Goal: Task Accomplishment & Management: Use online tool/utility

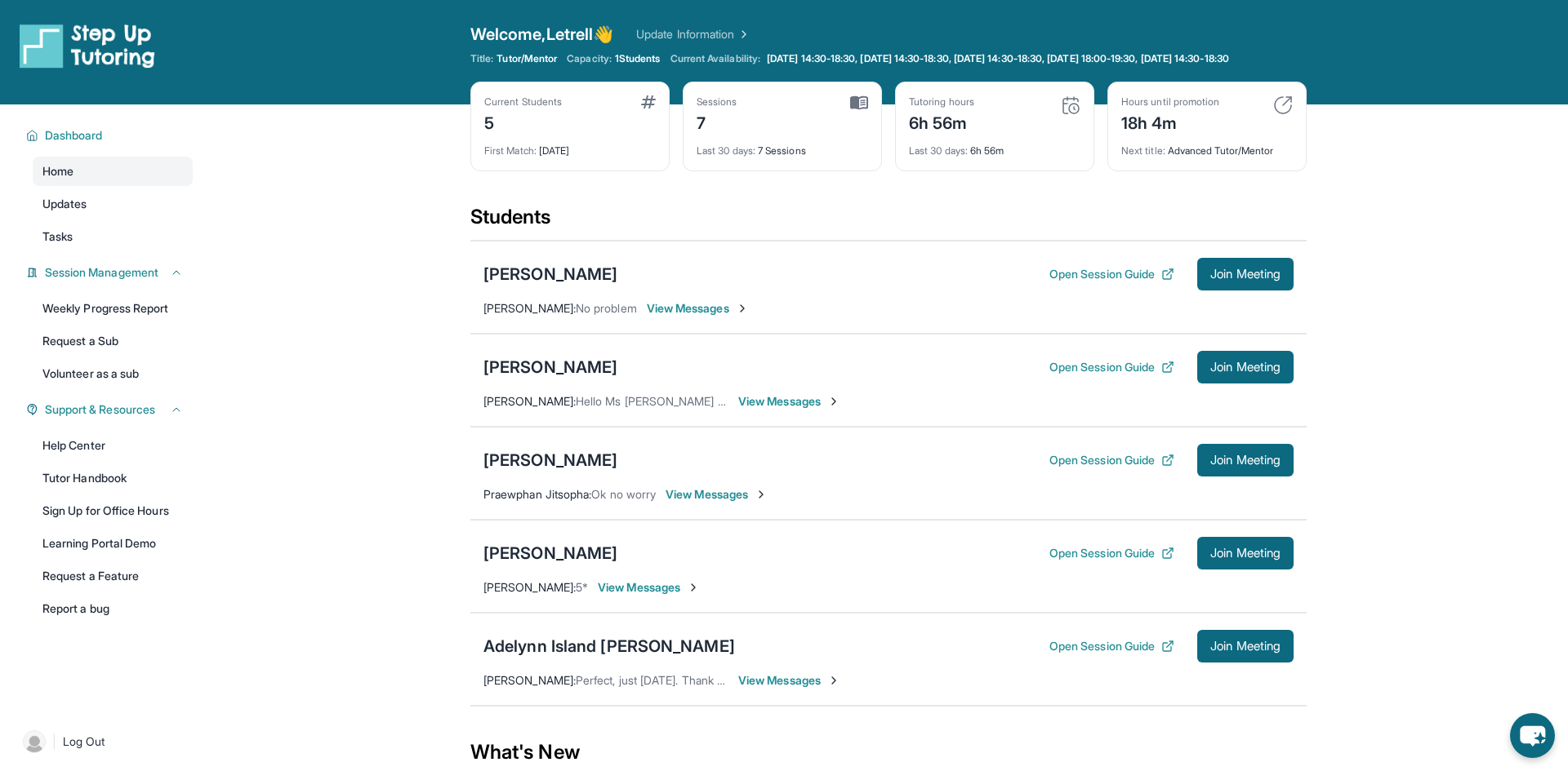
click at [802, 685] on span "View Messages" at bounding box center [789, 680] width 102 height 17
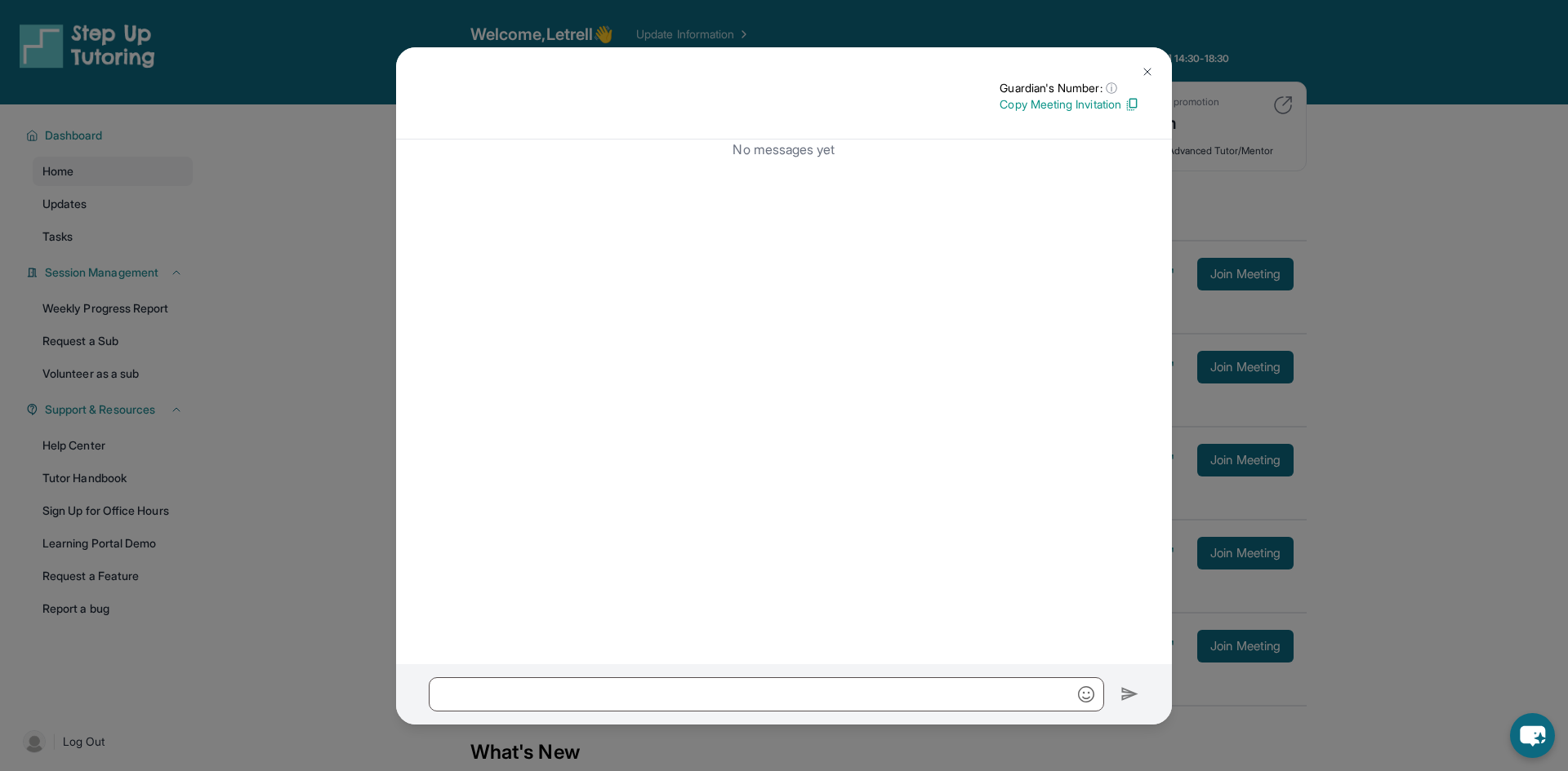
click at [1143, 79] on button at bounding box center [1146, 72] width 32 height 32
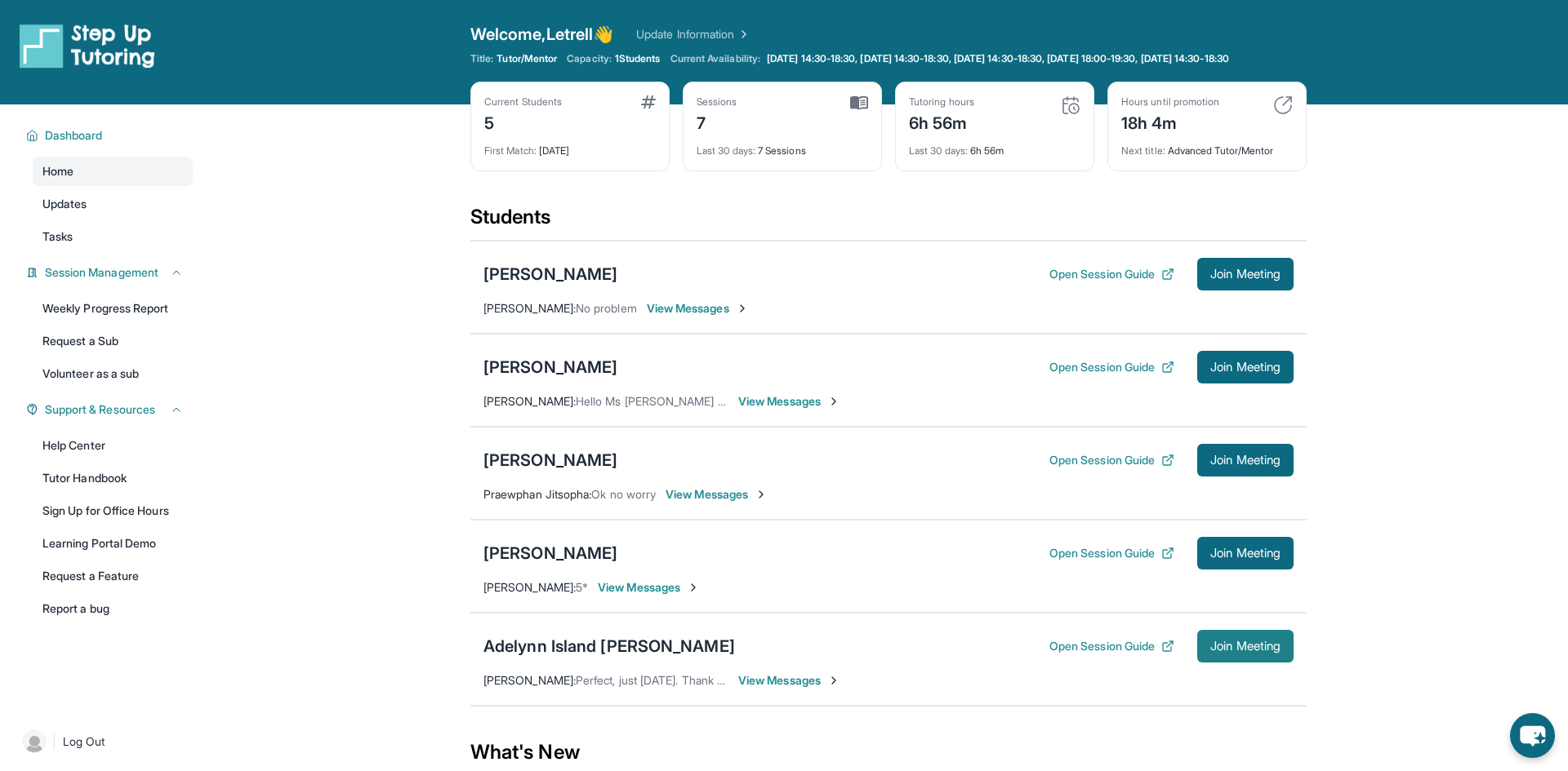
click at [1210, 651] on span "Join Meeting" at bounding box center [1245, 646] width 70 height 10
click at [616, 658] on div "Adelynn Island [PERSON_NAME]" at bounding box center [610, 647] width 252 height 23
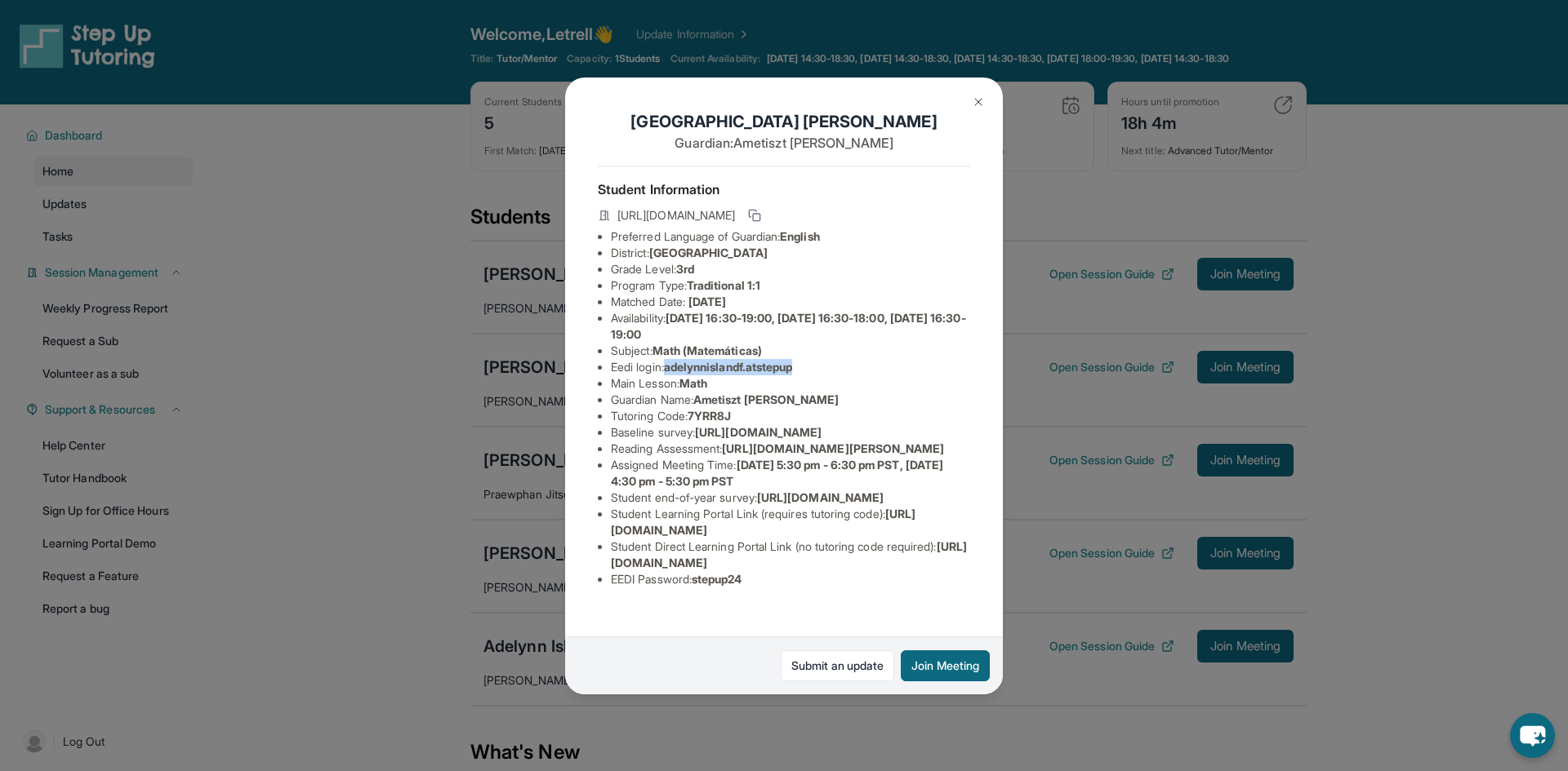
drag, startPoint x: 672, startPoint y: 366, endPoint x: 814, endPoint y: 370, distance: 142.1
click at [814, 370] on li "Eedi login : adelynnislandf.atstepup" at bounding box center [791, 367] width 359 height 17
copy span "adelynnislandf.atstepup"
